Goal: Check status: Check status

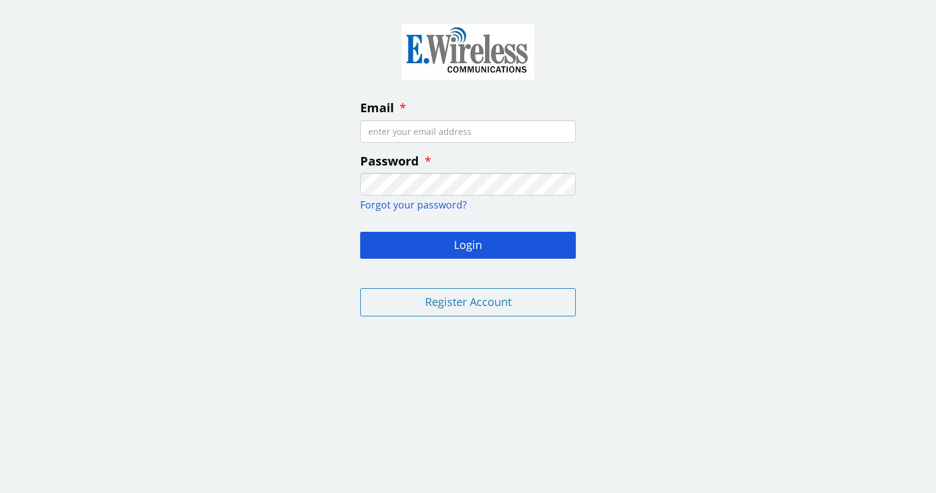
click at [408, 130] on input "Email" at bounding box center [468, 131] width 216 height 23
type input "michael.chamberlin@cox.net"
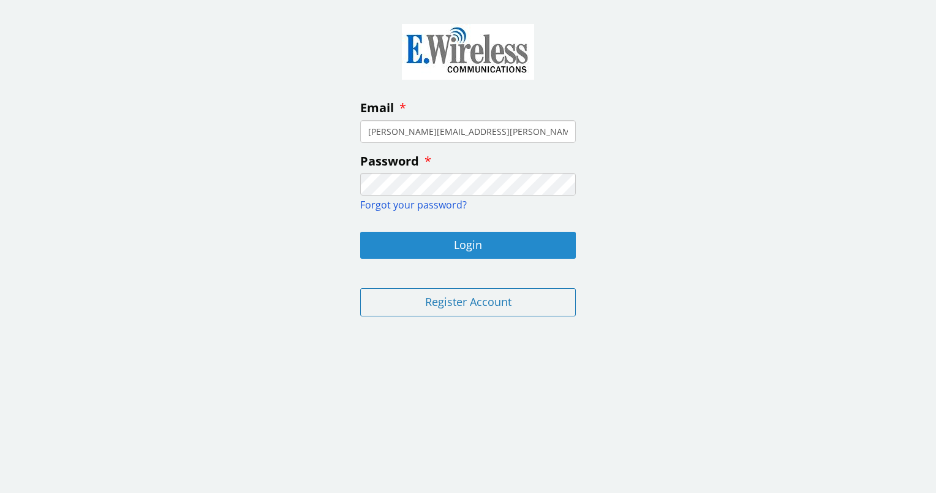
click at [455, 247] on button "Login" at bounding box center [468, 245] width 216 height 27
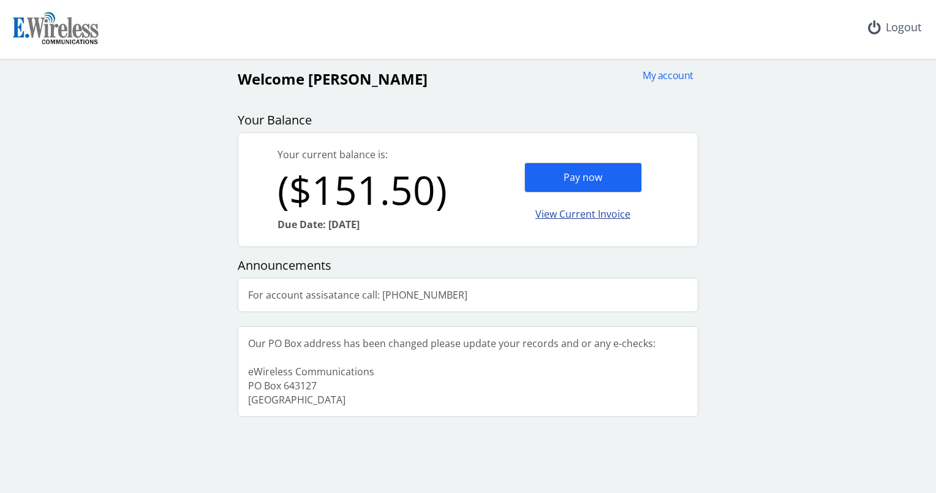
click at [598, 218] on div "View Current Invoice" at bounding box center [583, 214] width 118 height 29
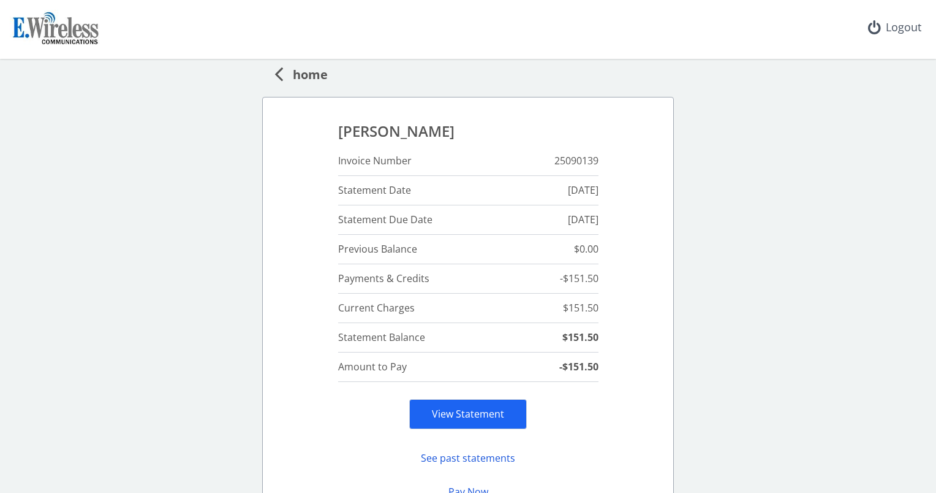
click at [882, 22] on div "Logout" at bounding box center [894, 27] width 73 height 55
